Goal: Information Seeking & Learning: Learn about a topic

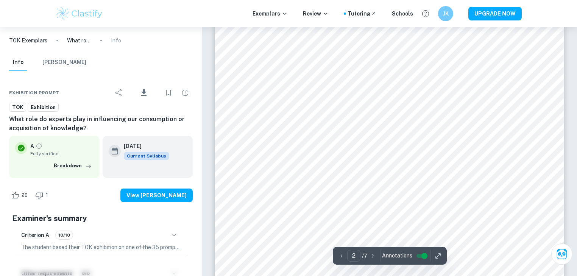
scroll to position [576, 0]
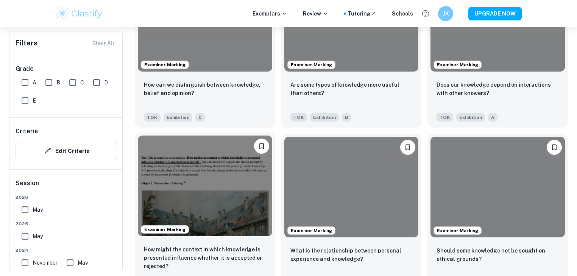
scroll to position [1804, 0]
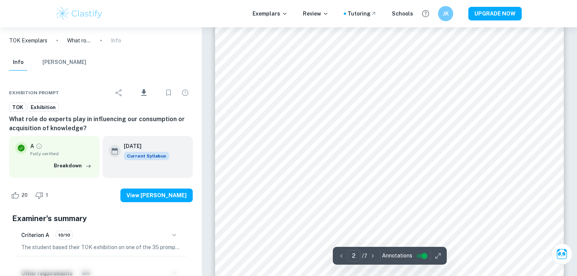
scroll to position [647, 0]
click at [169, 235] on button "button" at bounding box center [174, 235] width 13 height 13
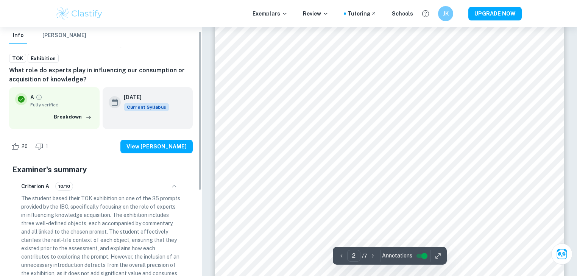
scroll to position [61, 0]
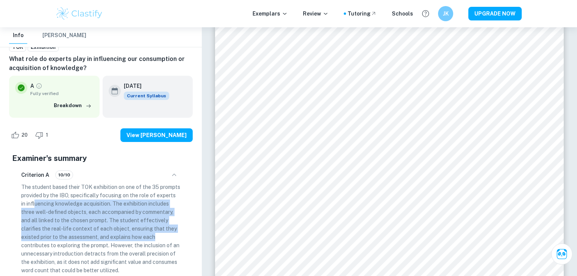
drag, startPoint x: 166, startPoint y: 237, endPoint x: 35, endPoint y: 203, distance: 135.5
click at [35, 203] on p "The student based their TOK exhibition on one of the 35 prompts provided by the…" at bounding box center [100, 229] width 159 height 92
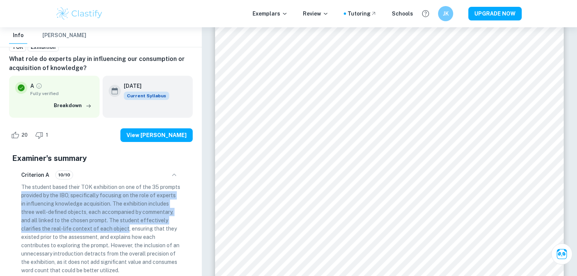
drag, startPoint x: 7, startPoint y: 191, endPoint x: 129, endPoint y: 225, distance: 126.6
click at [128, 224] on div "Exhibition Prompt Download TOK Exhibition What role do experts play in influenc…" at bounding box center [101, 178] width 202 height 328
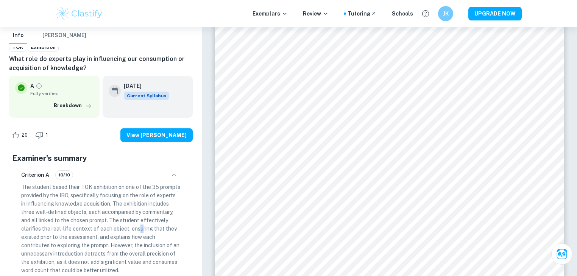
click at [139, 228] on p "The student based their TOK exhibition on one of the 35 prompts provided by the…" at bounding box center [100, 229] width 159 height 92
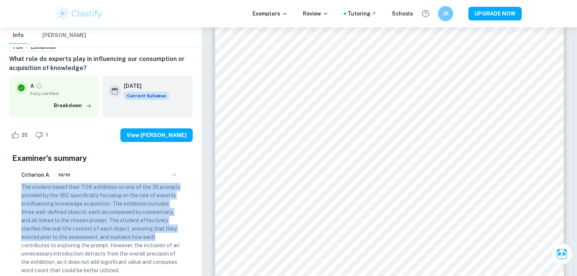
drag, startPoint x: 165, startPoint y: 234, endPoint x: 17, endPoint y: 184, distance: 156.4
click at [17, 184] on div "Criterion A 10/10 The student based their TOK exhibition on one of the 35 promp…" at bounding box center [101, 221] width 172 height 115
click at [122, 223] on p "The student based their TOK exhibition on one of the 35 prompts provided by the…" at bounding box center [100, 229] width 159 height 92
drag, startPoint x: 109, startPoint y: 244, endPoint x: 21, endPoint y: 185, distance: 105.8
click at [21, 185] on div "Criterion A 10/10 The student based their TOK exhibition on one of the 35 promp…" at bounding box center [101, 221] width 172 height 115
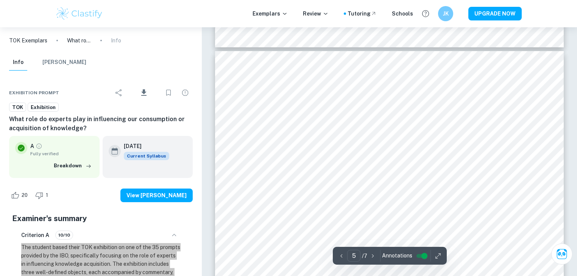
scroll to position [1919, 0]
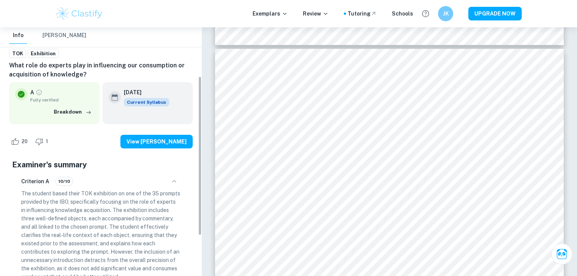
scroll to position [91, 0]
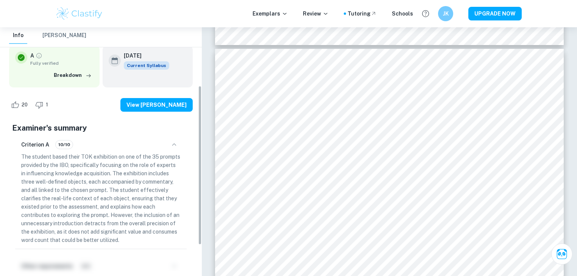
click at [143, 210] on p "The student based their TOK exhibition on one of the 35 prompts provided by the…" at bounding box center [100, 199] width 159 height 92
click at [119, 188] on p "The student based their TOK exhibition on one of the 35 prompts provided by the…" at bounding box center [100, 199] width 159 height 92
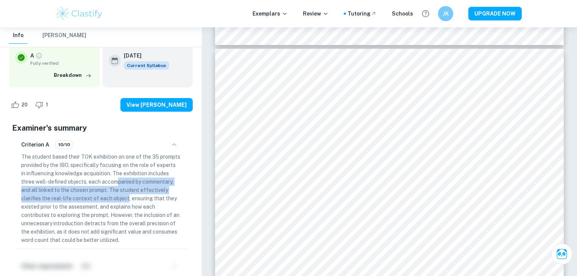
drag, startPoint x: 117, startPoint y: 182, endPoint x: 126, endPoint y: 197, distance: 17.2
click at [126, 197] on p "The student based their TOK exhibition on one of the 35 prompts provided by the…" at bounding box center [100, 199] width 159 height 92
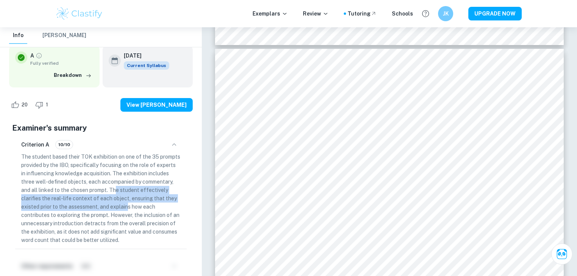
drag, startPoint x: 117, startPoint y: 188, endPoint x: 130, endPoint y: 208, distance: 24.1
click at [130, 208] on p "The student based their TOK exhibition on one of the 35 prompts provided by the…" at bounding box center [100, 199] width 159 height 92
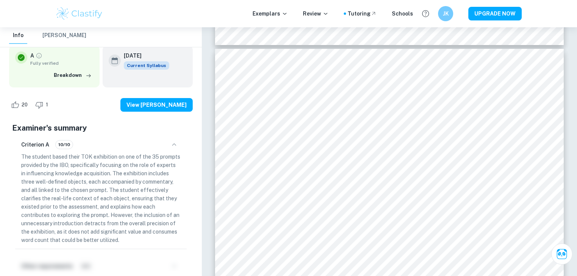
click at [97, 182] on p "The student based their TOK exhibition on one of the 35 prompts provided by the…" at bounding box center [100, 199] width 159 height 92
click at [106, 194] on p "The student based their TOK exhibition on one of the 35 prompts provided by the…" at bounding box center [100, 199] width 159 height 92
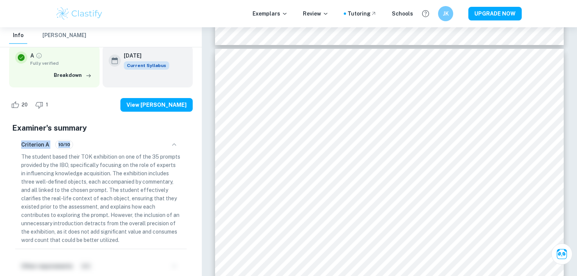
click at [106, 194] on p "The student based their TOK exhibition on one of the 35 prompts provided by the…" at bounding box center [100, 199] width 159 height 92
click at [108, 203] on p "The student based their TOK exhibition on one of the 35 prompts provided by the…" at bounding box center [100, 199] width 159 height 92
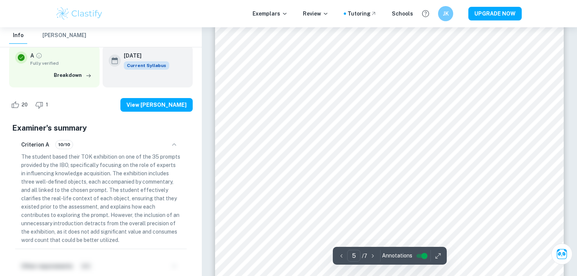
scroll to position [1859, 0]
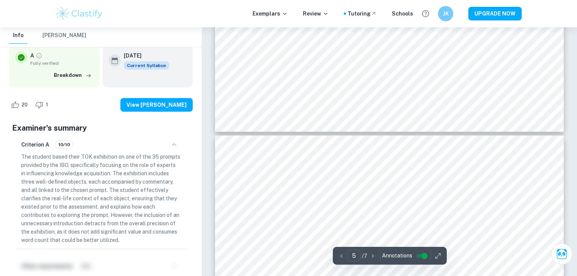
type input "4"
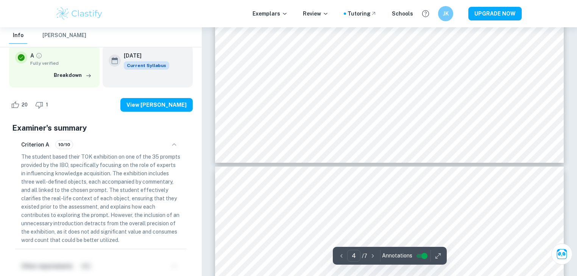
scroll to position [1798, 0]
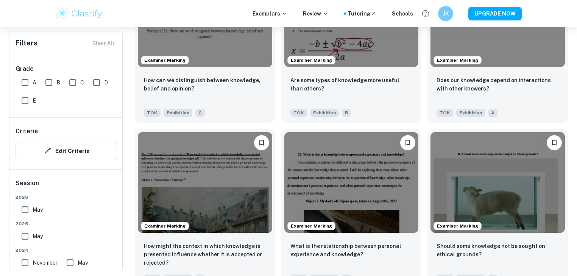
scroll to position [1804, 0]
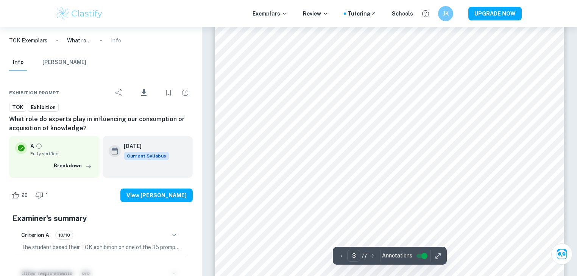
scroll to position [1222, 0]
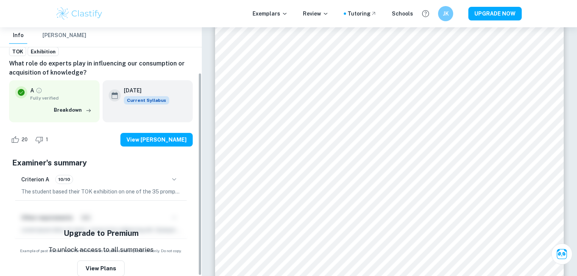
click at [174, 178] on icon "button" at bounding box center [174, 179] width 9 height 9
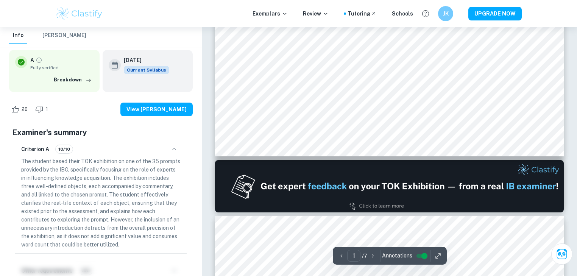
scroll to position [222, 0]
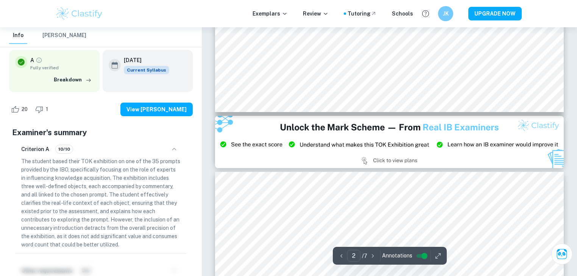
type input "3"
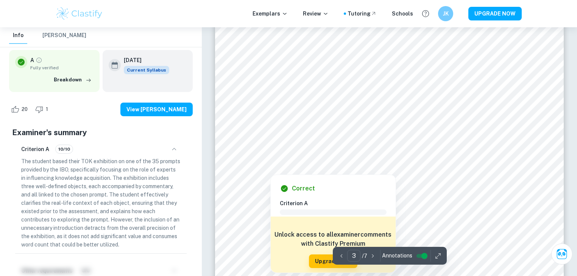
scroll to position [1101, 0]
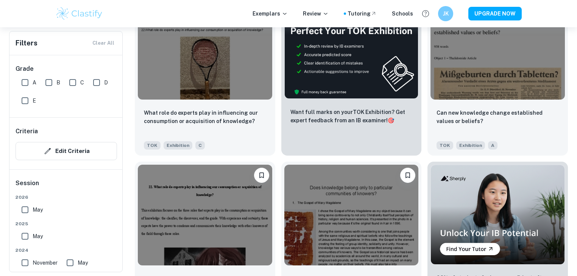
scroll to position [16144, 0]
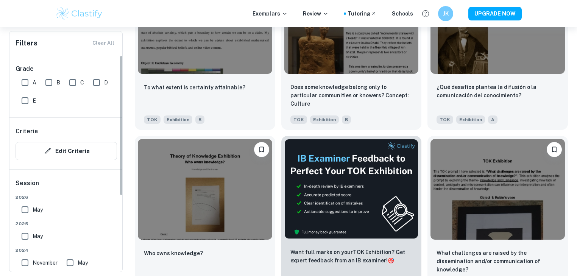
click at [25, 80] on input "A" at bounding box center [24, 82] width 15 height 15
checkbox input "true"
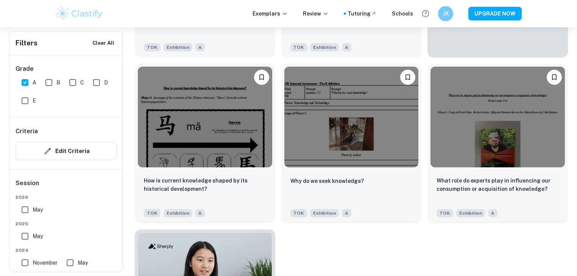
scroll to position [11126, 0]
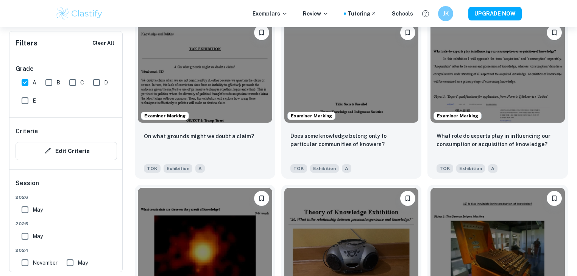
scroll to position [3753, 0]
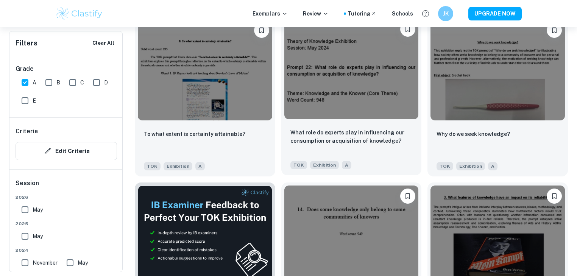
click at [361, 87] on img at bounding box center [351, 69] width 134 height 101
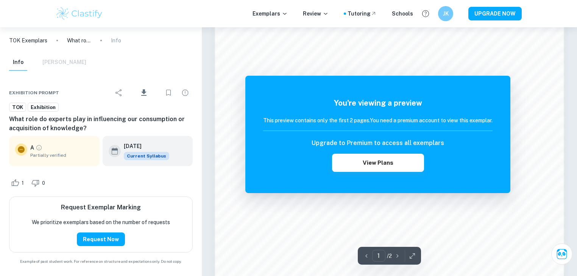
scroll to position [636, 0]
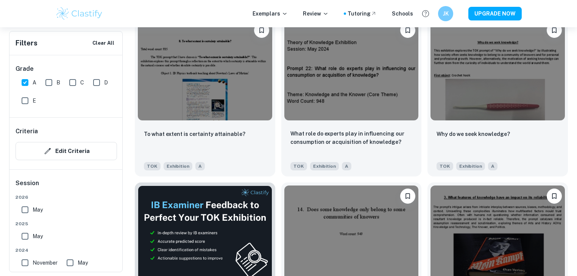
scroll to position [11026, 0]
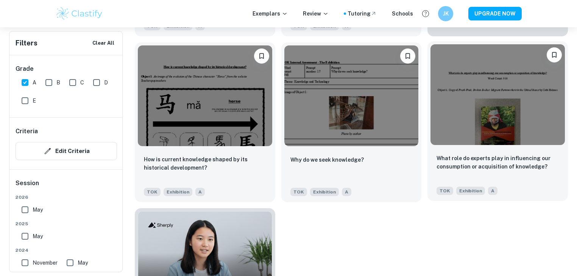
click at [522, 97] on img at bounding box center [498, 94] width 134 height 101
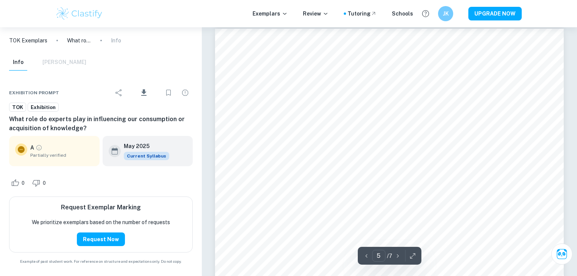
scroll to position [2091, 0]
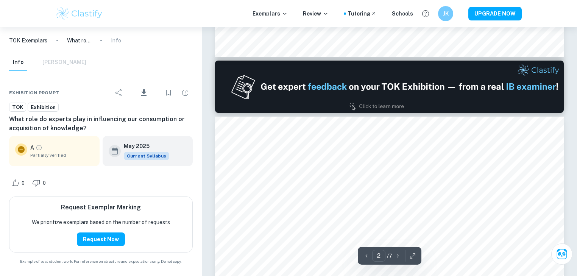
type input "1"
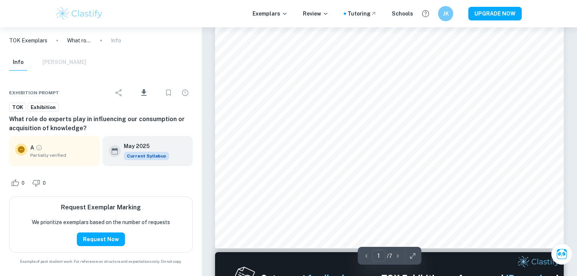
scroll to position [242, 0]
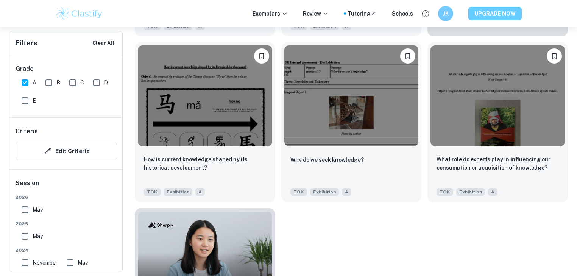
scroll to position [9900, 0]
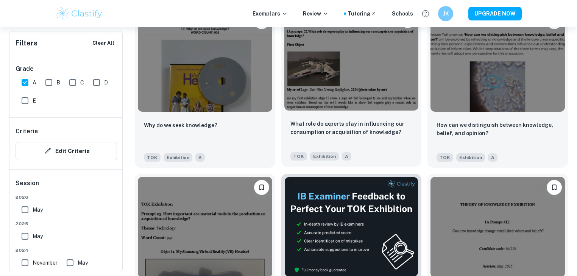
click at [374, 74] on img at bounding box center [351, 60] width 134 height 101
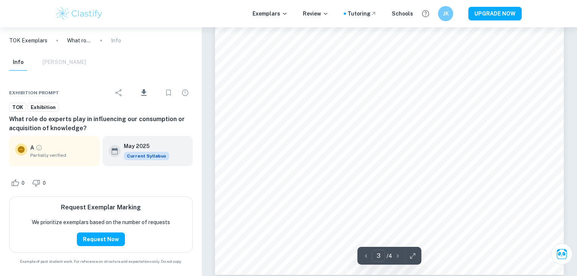
scroll to position [1242, 0]
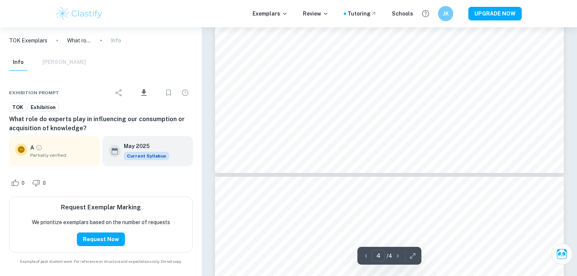
type input "3"
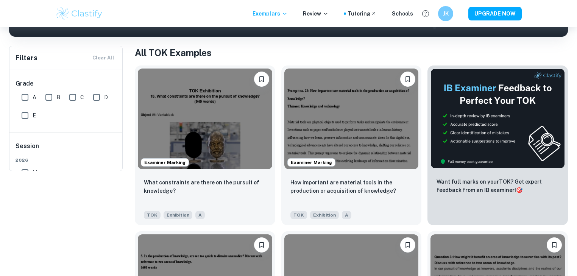
scroll to position [30, 0]
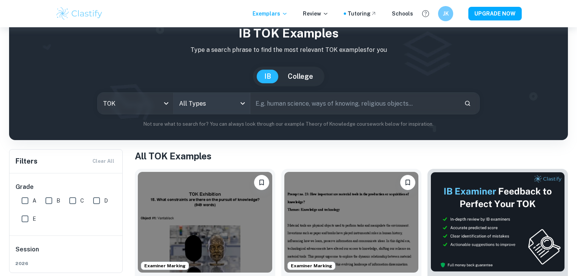
click at [194, 103] on body "We value your privacy We use cookies to enhance your browsing experience, serve…" at bounding box center [288, 135] width 577 height 276
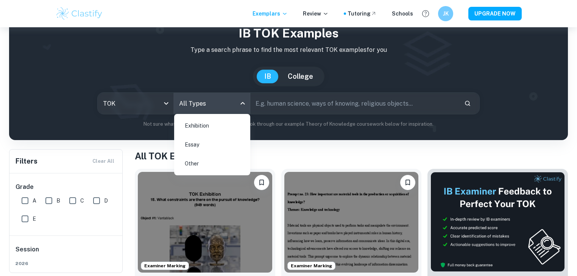
click at [195, 126] on li "Exhibition" at bounding box center [212, 125] width 70 height 17
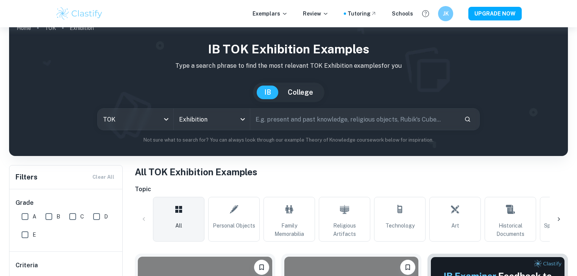
scroll to position [91, 0]
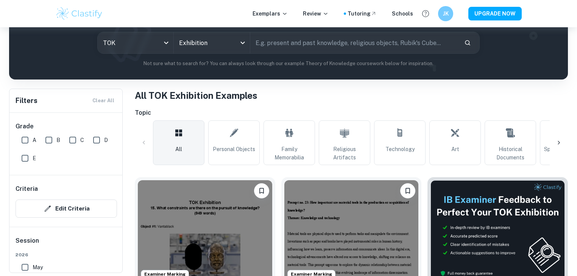
click at [561, 144] on icon at bounding box center [559, 143] width 8 height 8
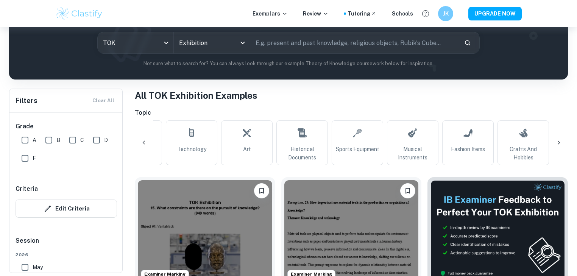
scroll to position [0, 355]
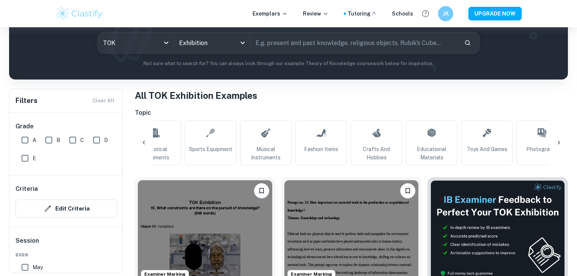
click at [560, 143] on icon at bounding box center [559, 143] width 8 height 8
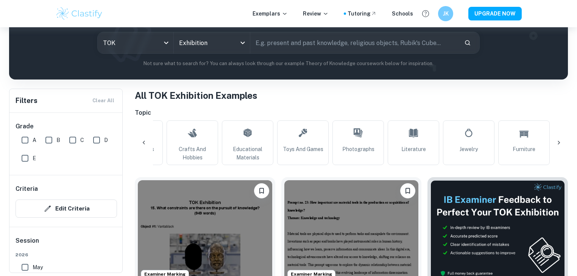
scroll to position [0, 539]
click at [560, 143] on div "All Personal Objects Family Memorabilia Religious Artifacts Technology Art Hist…" at bounding box center [351, 142] width 433 height 45
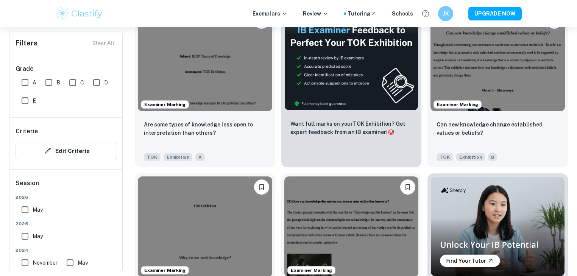
scroll to position [5396, 0]
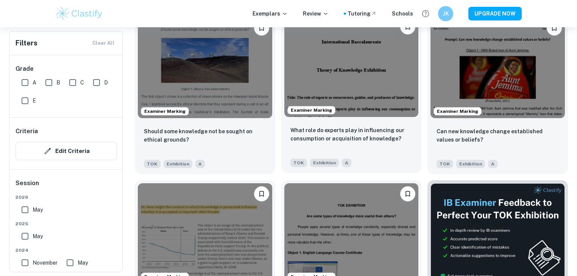
click at [365, 83] on img at bounding box center [351, 66] width 134 height 101
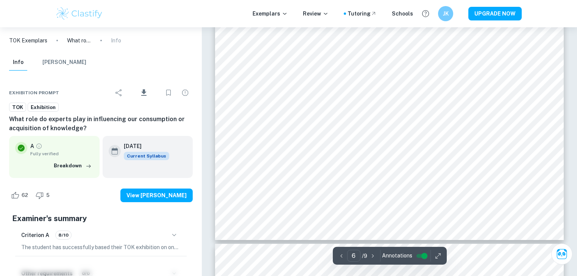
scroll to position [2636, 0]
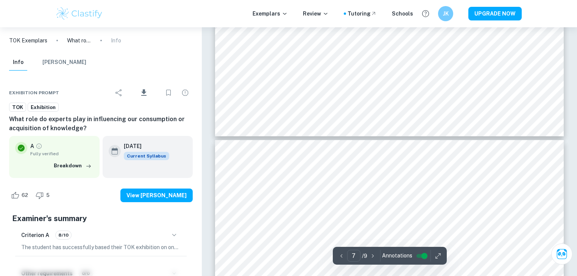
type input "6"
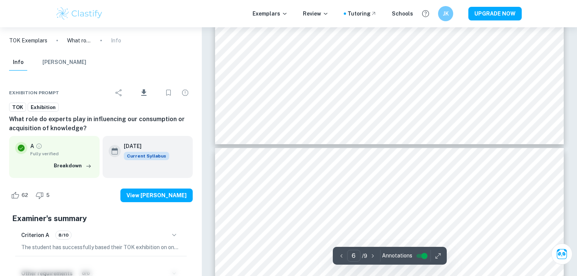
scroll to position [2727, 0]
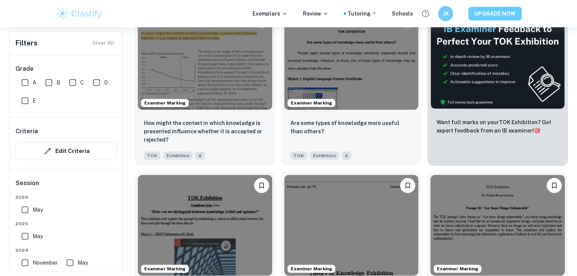
scroll to position [6393, 0]
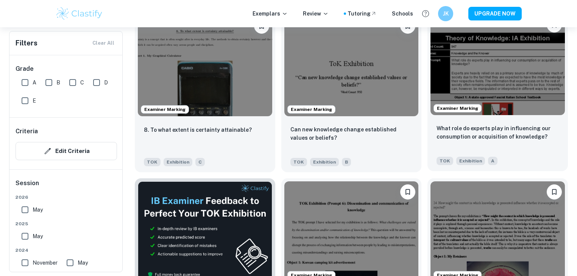
click at [497, 72] on img at bounding box center [498, 64] width 134 height 101
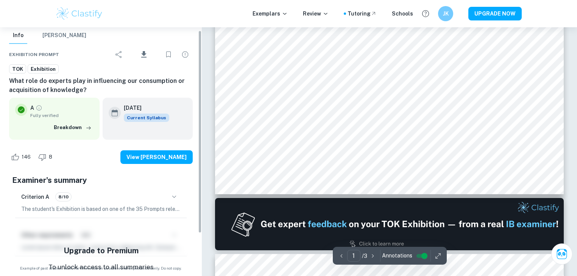
scroll to position [56, 0]
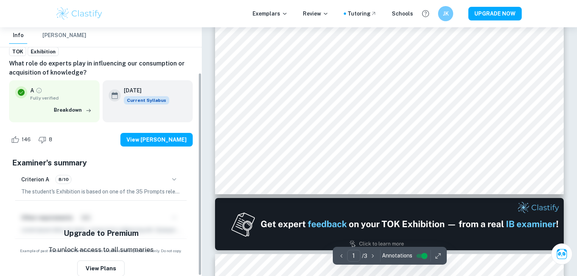
click at [178, 180] on icon "button" at bounding box center [174, 179] width 9 height 9
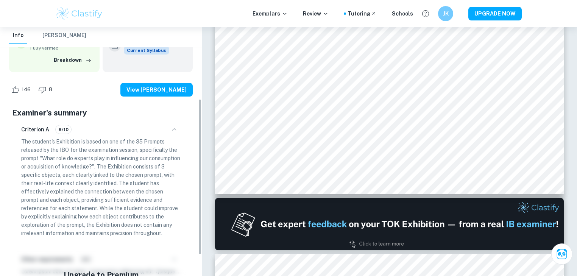
scroll to position [117, 0]
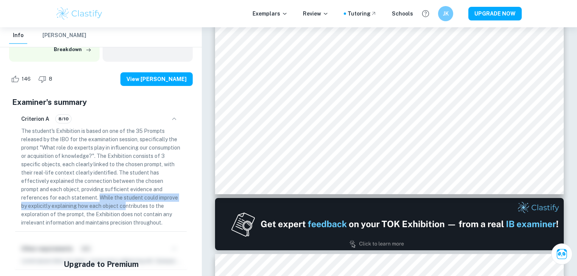
drag, startPoint x: 106, startPoint y: 200, endPoint x: 126, endPoint y: 206, distance: 21.2
click at [126, 206] on p "The student's Exhibition is based on one of the 35 Prompts released by the IBO …" at bounding box center [100, 177] width 159 height 100
drag, startPoint x: 108, startPoint y: 200, endPoint x: 132, endPoint y: 208, distance: 25.3
click at [132, 209] on p "The student's Exhibition is based on one of the 35 Prompts released by the IBO …" at bounding box center [100, 177] width 159 height 100
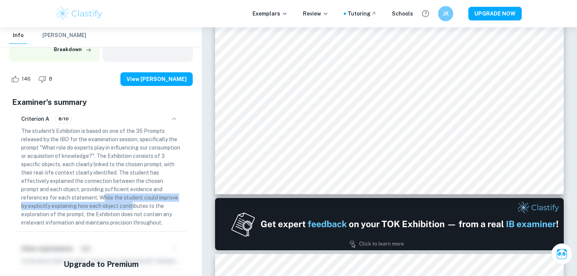
click at [132, 208] on p "The student's Exhibition is based on one of the 35 Prompts released by the IBO …" at bounding box center [100, 177] width 159 height 100
drag, startPoint x: 104, startPoint y: 197, endPoint x: 123, endPoint y: 207, distance: 21.5
click at [123, 207] on p "The student's Exhibition is based on one of the 35 Prompts released by the IBO …" at bounding box center [100, 177] width 159 height 100
drag, startPoint x: 100, startPoint y: 194, endPoint x: 123, endPoint y: 210, distance: 28.1
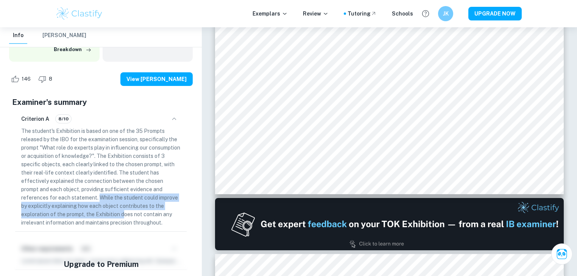
click at [123, 210] on p "The student's Exhibition is based on one of the 35 Prompts released by the IBO …" at bounding box center [100, 177] width 159 height 100
drag, startPoint x: 169, startPoint y: 225, endPoint x: 106, endPoint y: 197, distance: 69.2
click at [106, 198] on p "The student's Exhibition is based on one of the 35 Prompts released by the IBO …" at bounding box center [100, 177] width 159 height 100
click at [106, 197] on p "The student's Exhibition is based on one of the 35 Prompts released by the IBO …" at bounding box center [100, 177] width 159 height 100
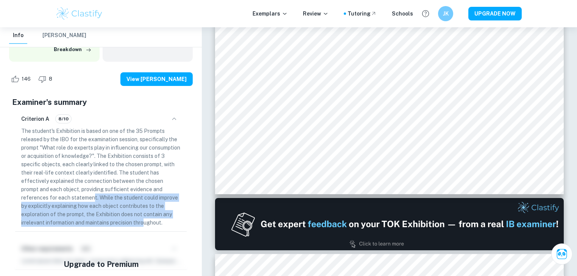
drag, startPoint x: 94, startPoint y: 196, endPoint x: 144, endPoint y: 220, distance: 55.1
click at [144, 220] on p "The student's Exhibition is based on one of the 35 Prompts released by the IBO …" at bounding box center [100, 177] width 159 height 100
drag, startPoint x: 170, startPoint y: 220, endPoint x: 100, endPoint y: 199, distance: 73.6
click at [100, 199] on p "The student's Exhibition is based on one of the 35 Prompts released by the IBO …" at bounding box center [100, 177] width 159 height 100
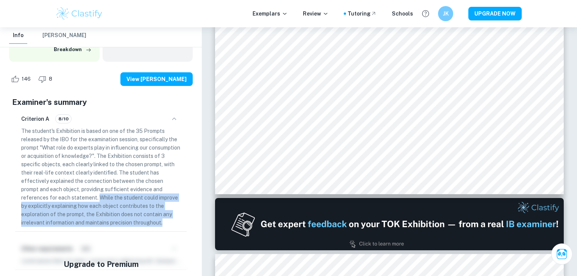
click at [100, 199] on p "The student's Exhibition is based on one of the 35 Prompts released by the IBO …" at bounding box center [100, 177] width 159 height 100
drag, startPoint x: 99, startPoint y: 196, endPoint x: 162, endPoint y: 224, distance: 69.0
click at [162, 224] on p "The student's Exhibition is based on one of the 35 Prompts released by the IBO …" at bounding box center [100, 177] width 159 height 100
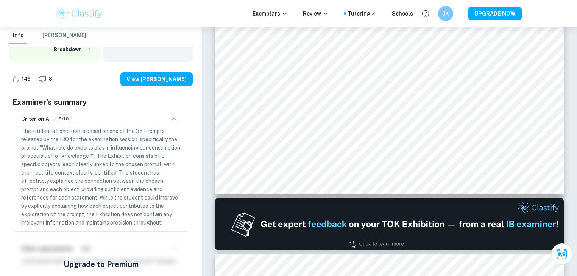
click at [167, 223] on p "The student's Exhibition is based on one of the 35 Prompts released by the IBO …" at bounding box center [100, 177] width 159 height 100
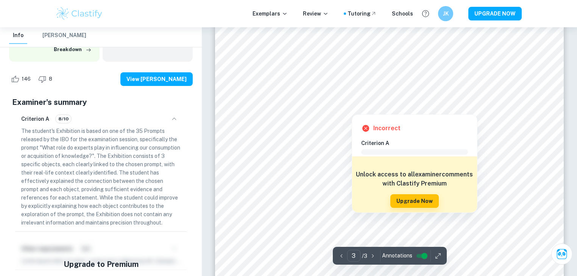
scroll to position [1151, 0]
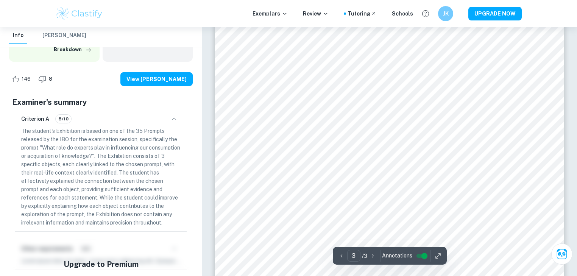
click at [117, 161] on p "The student's Exhibition is based on one of the 35 Prompts released by the IBO …" at bounding box center [100, 177] width 159 height 100
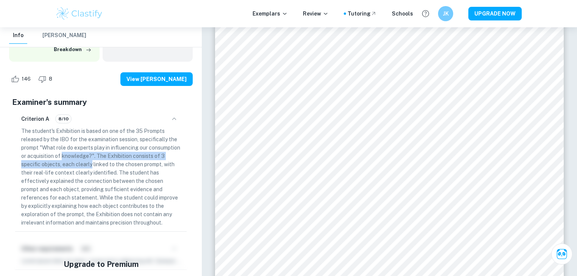
click at [116, 159] on p "The student's Exhibition is based on one of the 35 Prompts released by the IBO …" at bounding box center [100, 177] width 159 height 100
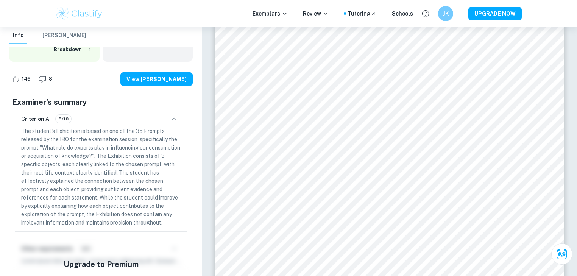
click at [120, 172] on p "The student's Exhibition is based on one of the 35 Prompts released by the IBO …" at bounding box center [100, 177] width 159 height 100
click at [121, 180] on p "The student's Exhibition is based on one of the 35 Prompts released by the IBO …" at bounding box center [100, 177] width 159 height 100
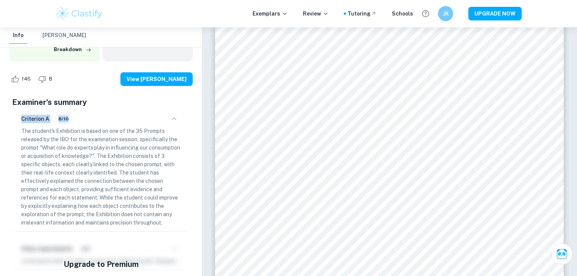
click at [121, 180] on p "The student's Exhibition is based on one of the 35 Prompts released by the IBO …" at bounding box center [100, 177] width 159 height 100
click at [126, 192] on p "The student's Exhibition is based on one of the 35 Prompts released by the IBO …" at bounding box center [100, 177] width 159 height 100
drag, startPoint x: 126, startPoint y: 192, endPoint x: 129, endPoint y: 196, distance: 5.3
click at [126, 192] on p "The student's Exhibition is based on one of the 35 Prompts released by the IBO …" at bounding box center [100, 177] width 159 height 100
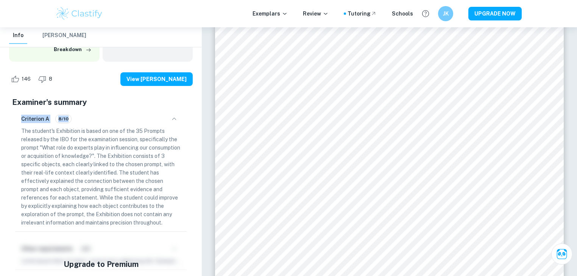
click at [129, 196] on p "The student's Exhibition is based on one of the 35 Prompts released by the IBO …" at bounding box center [100, 177] width 159 height 100
click at [129, 195] on p "The student's Exhibition is based on one of the 35 Prompts released by the IBO …" at bounding box center [100, 177] width 159 height 100
click at [133, 201] on p "The student's Exhibition is based on one of the 35 Prompts released by the IBO …" at bounding box center [100, 177] width 159 height 100
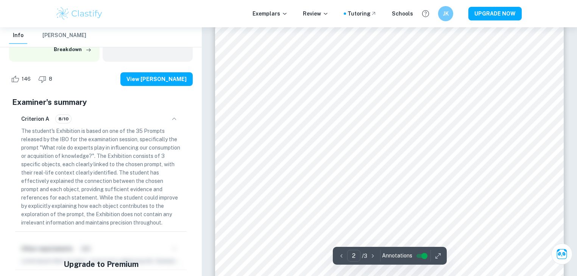
scroll to position [636, 0]
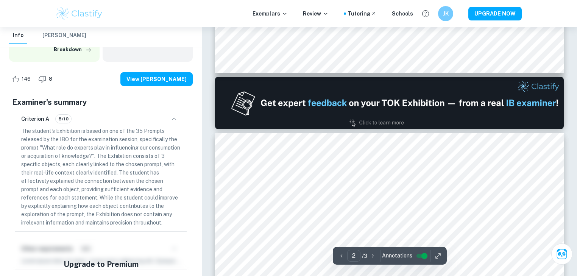
type input "1"
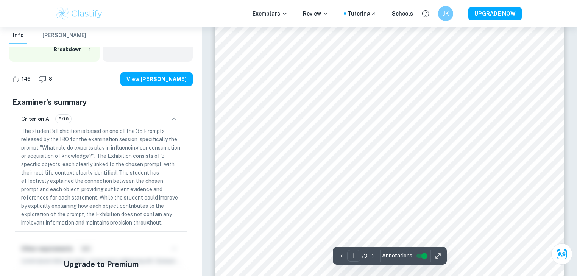
scroll to position [212, 0]
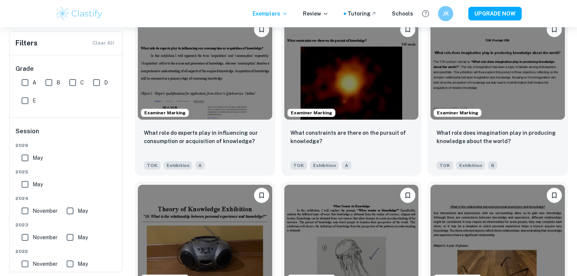
scroll to position [6989, 0]
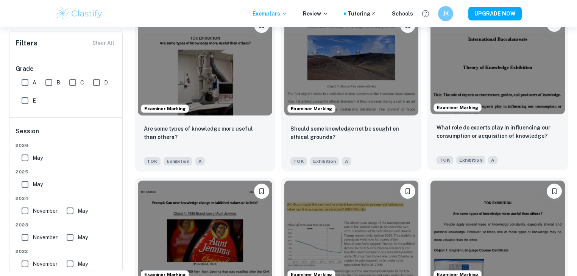
click at [515, 45] on img at bounding box center [498, 64] width 134 height 101
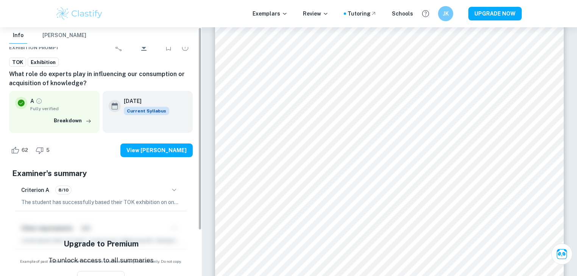
scroll to position [56, 0]
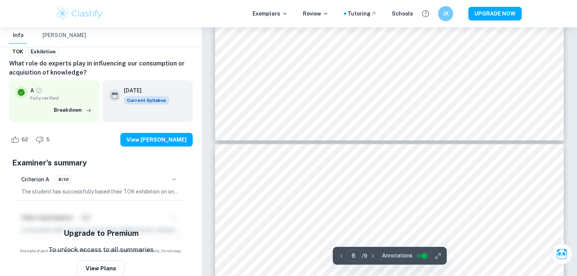
type input "7"
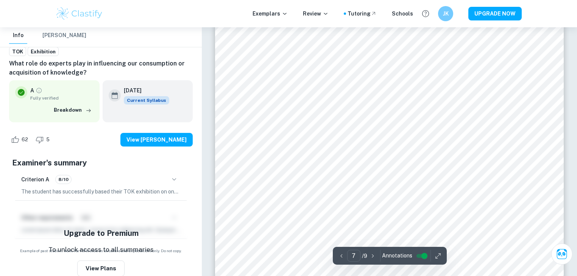
scroll to position [2939, 0]
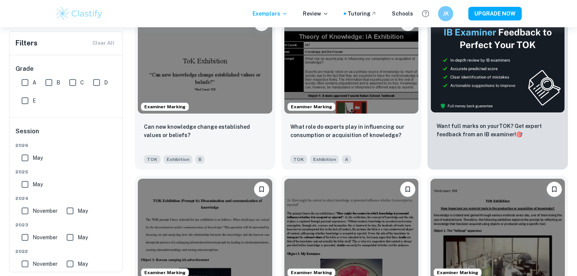
scroll to position [4165, 0]
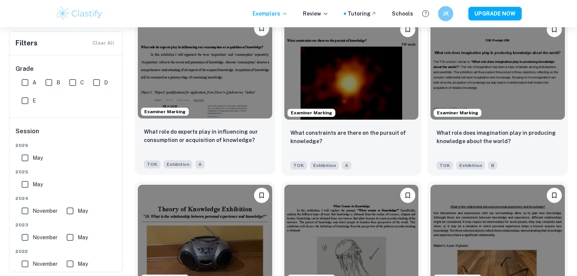
click at [241, 87] on img at bounding box center [205, 68] width 134 height 101
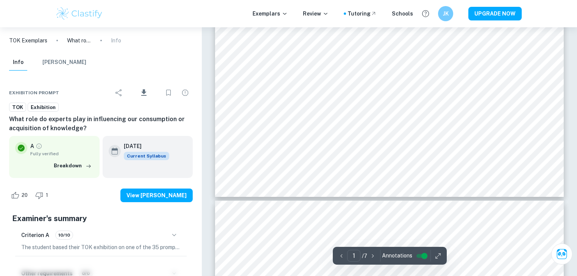
scroll to position [303, 0]
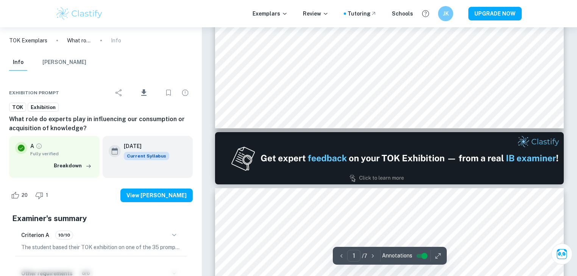
type input "2"
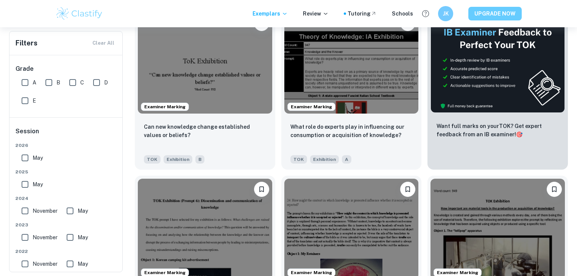
scroll to position [6989, 0]
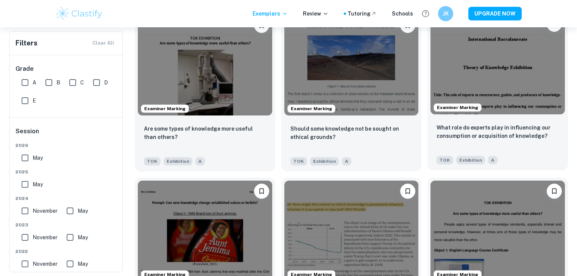
click at [513, 48] on img at bounding box center [498, 64] width 134 height 101
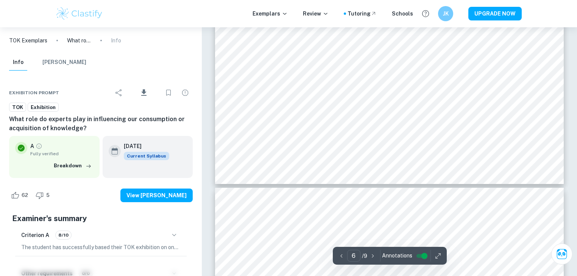
scroll to position [2695, 0]
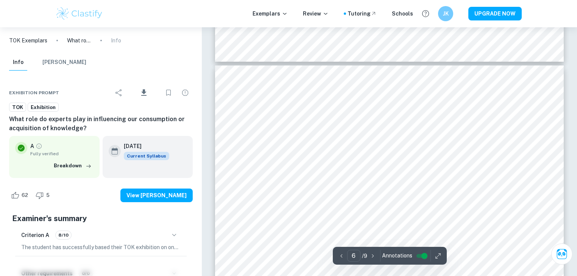
type input "5"
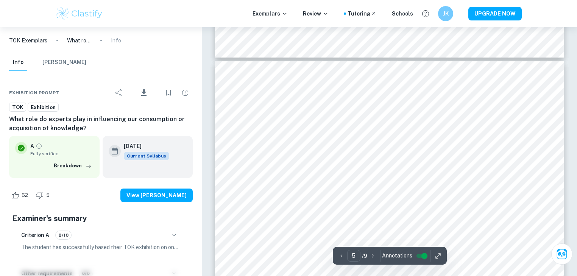
scroll to position [1877, 0]
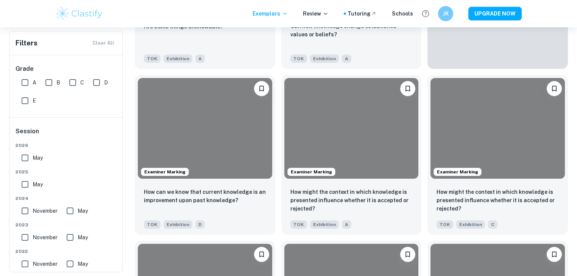
scroll to position [12739, 0]
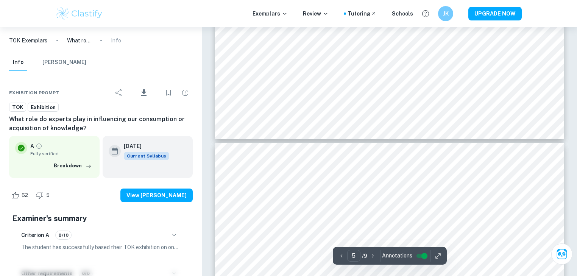
scroll to position [1828, 0]
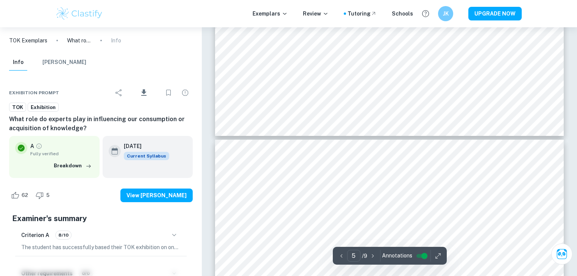
type input "4"
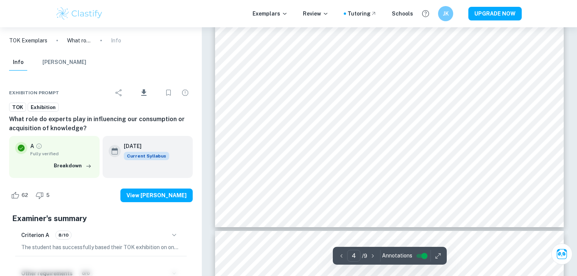
scroll to position [1737, 0]
